Goal: Information Seeking & Learning: Learn about a topic

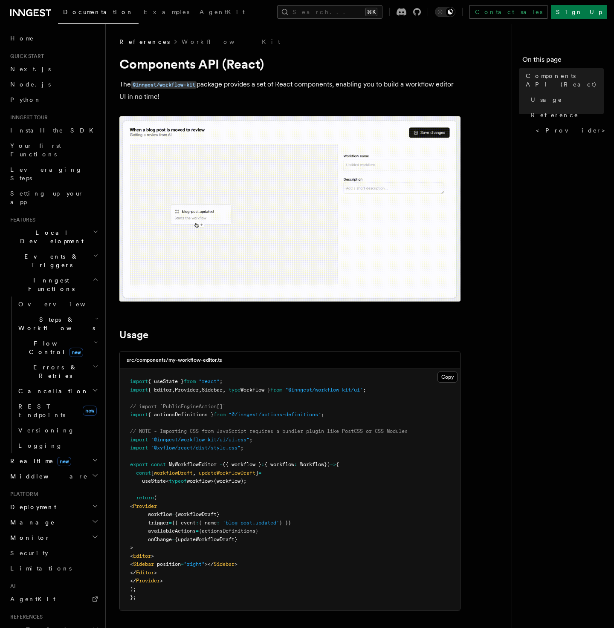
click at [37, 339] on span "Flow Control new" at bounding box center [54, 347] width 79 height 17
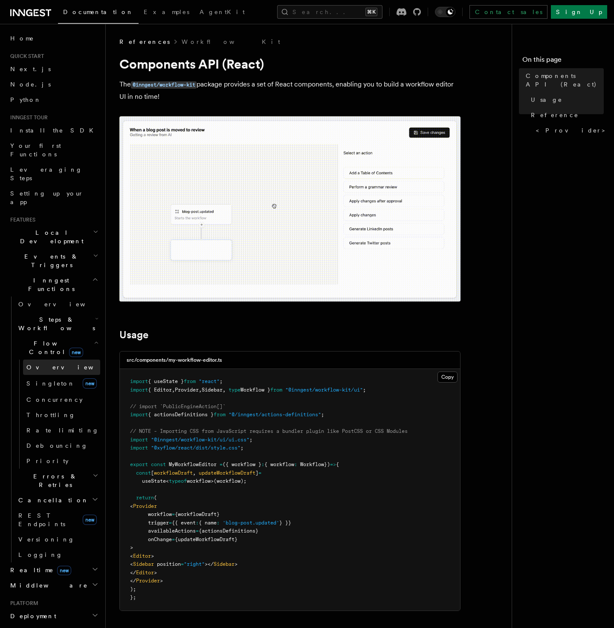
click at [43, 363] on span "Overview" at bounding box center [70, 367] width 88 height 9
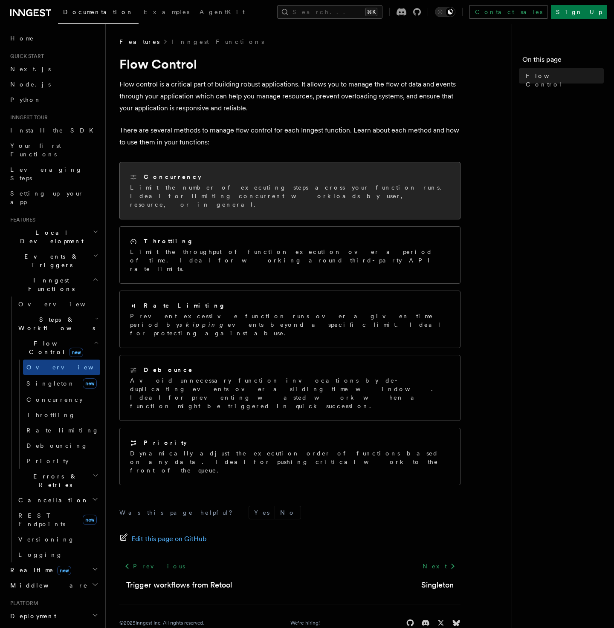
click at [160, 177] on h2 "Concurrency" at bounding box center [173, 177] width 58 height 9
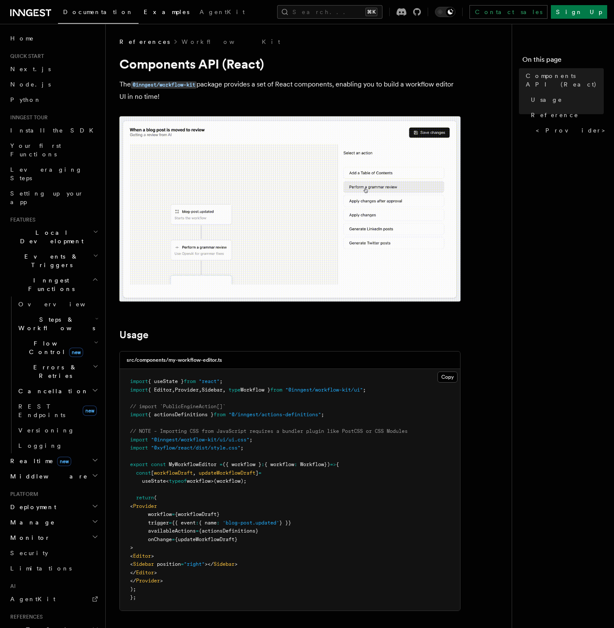
click at [144, 14] on span "Examples" at bounding box center [167, 12] width 46 height 7
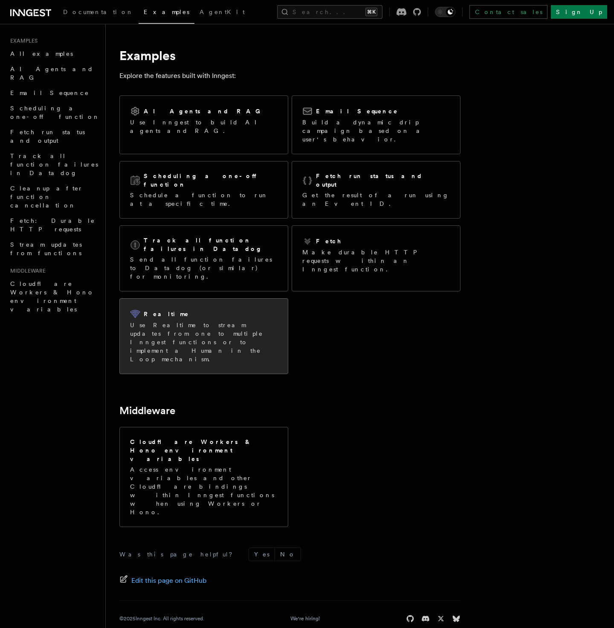
click at [186, 299] on div "Realtime Use Realtime to stream updates from one to multiple Inngest functions …" at bounding box center [204, 336] width 168 height 75
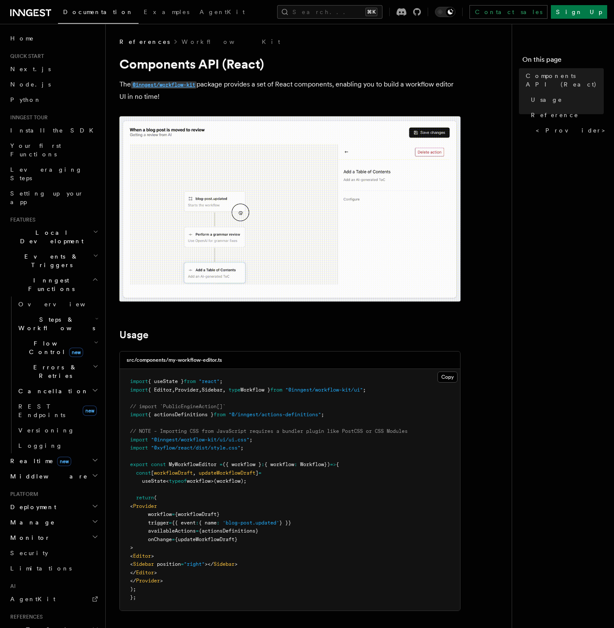
click at [169, 84] on code "@inngest/workflow-kit" at bounding box center [164, 84] width 66 height 7
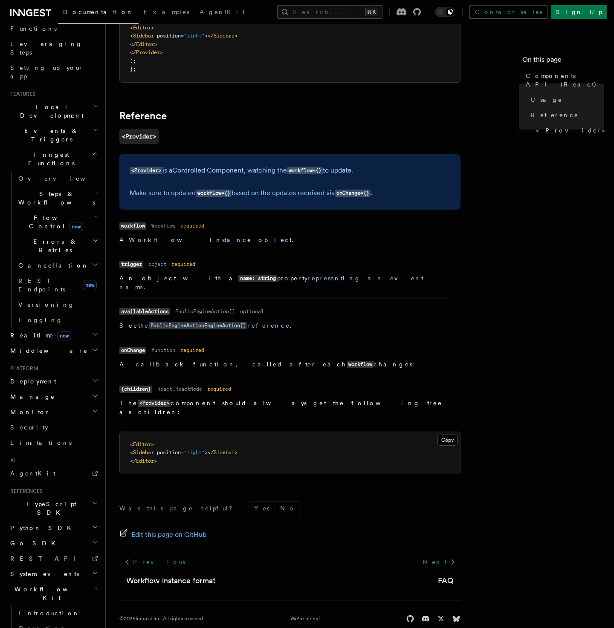
scroll to position [148, 0]
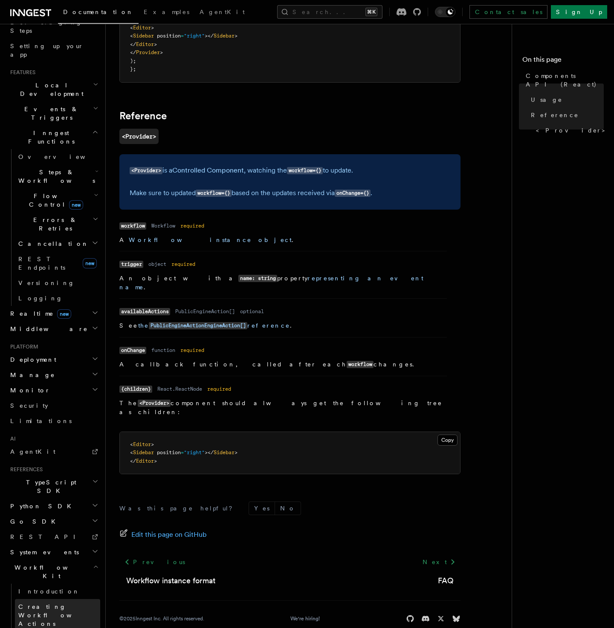
click at [80, 604] on span "Creating Workflow Actions" at bounding box center [55, 616] width 74 height 24
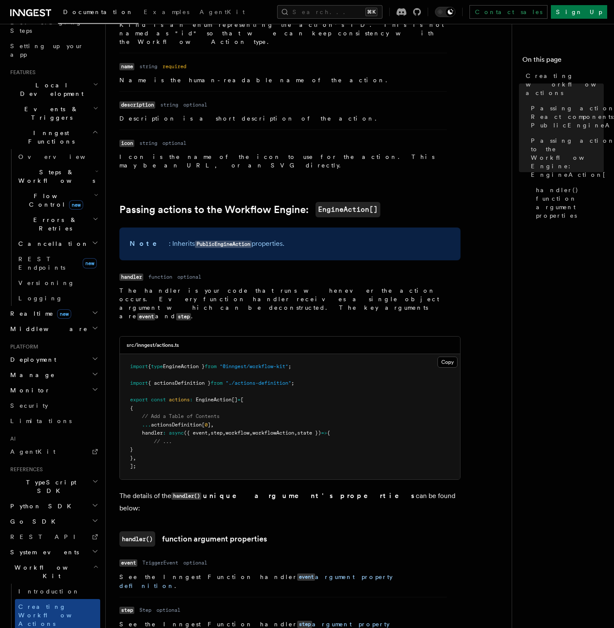
scroll to position [970, 0]
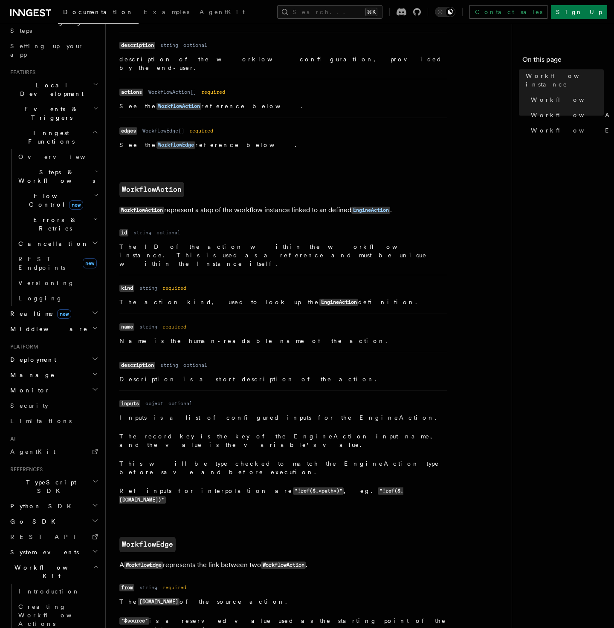
scroll to position [692, 0]
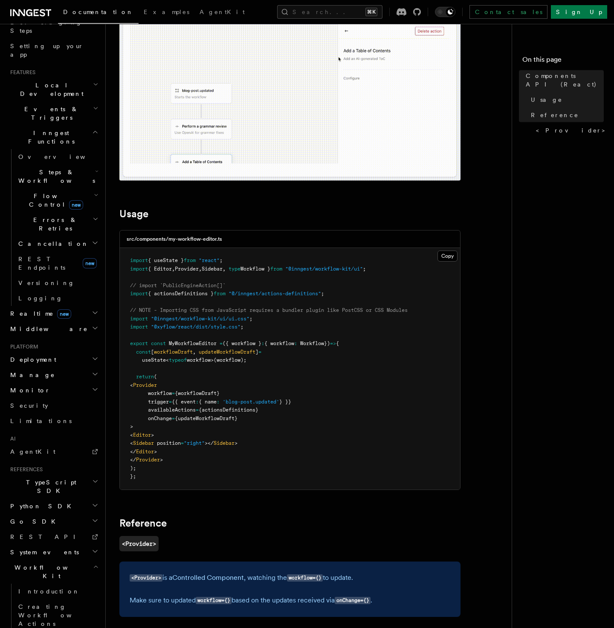
scroll to position [529, 0]
